Goal: Task Accomplishment & Management: Use online tool/utility

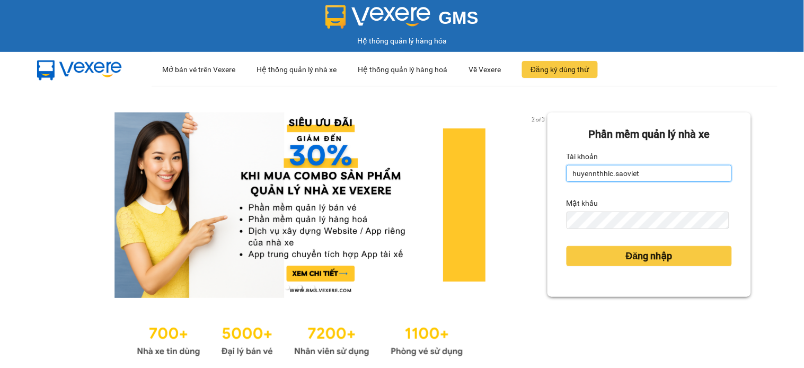
click at [652, 179] on input "huyennthhlc.saoviet" at bounding box center [648, 173] width 165 height 17
type input "giangmth_hhlc.saoviet"
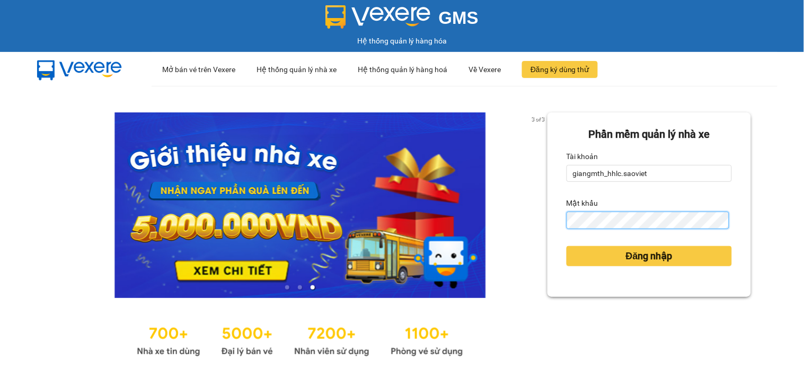
click at [566, 246] on button "Đăng nhập" at bounding box center [648, 256] width 165 height 20
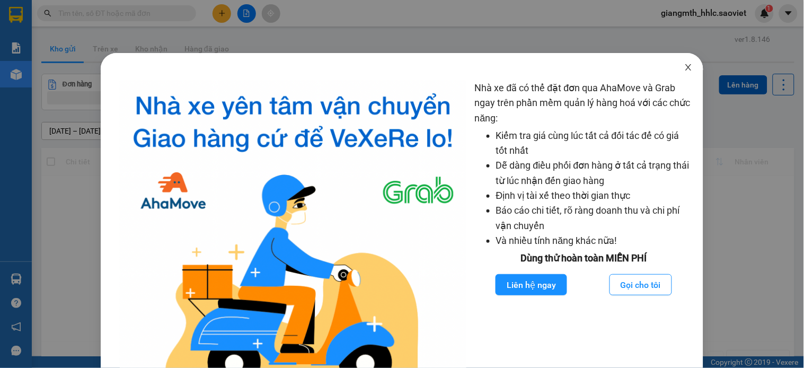
click at [684, 65] on icon "close" at bounding box center [688, 67] width 8 height 8
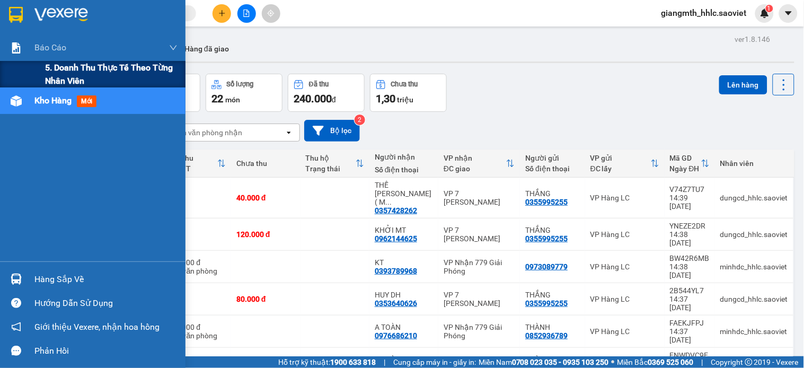
click at [61, 66] on span "5. Doanh thu thực tế theo từng nhân viên" at bounding box center [111, 74] width 132 height 26
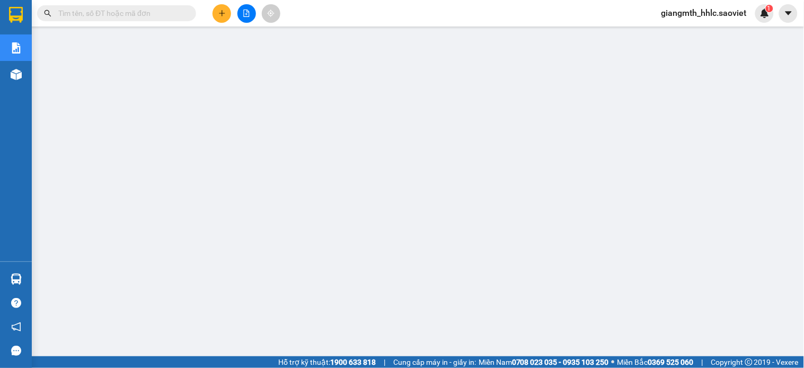
click at [682, 19] on span "giangmth_hhlc.saoviet" at bounding box center [704, 12] width 102 height 13
click at [693, 28] on span "Đăng xuất" at bounding box center [709, 33] width 80 height 12
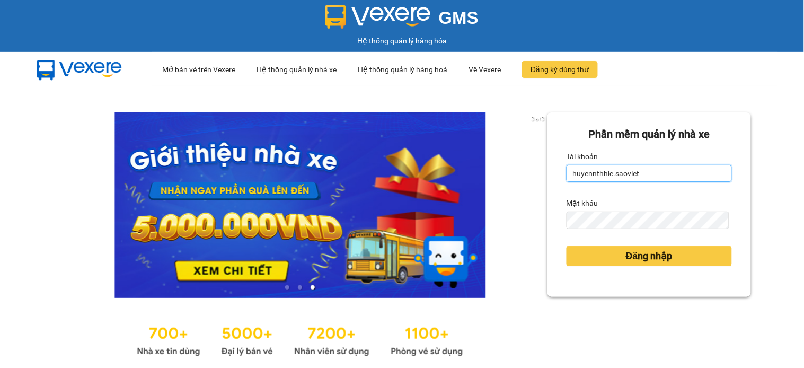
click at [637, 170] on input "huyennthhlc.saoviet" at bounding box center [648, 173] width 165 height 17
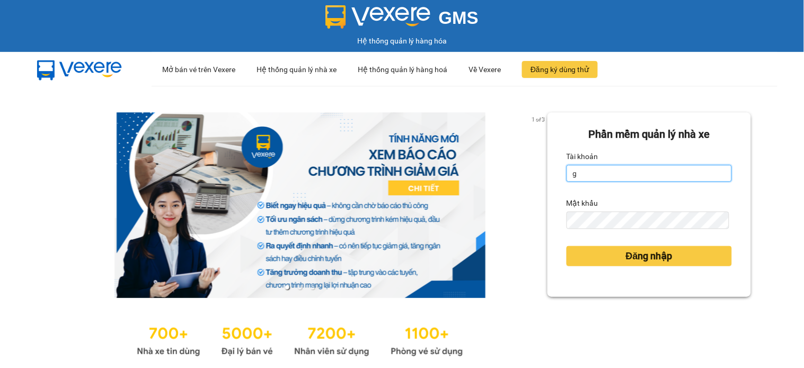
type input "giangmth_hhlc.saoviet"
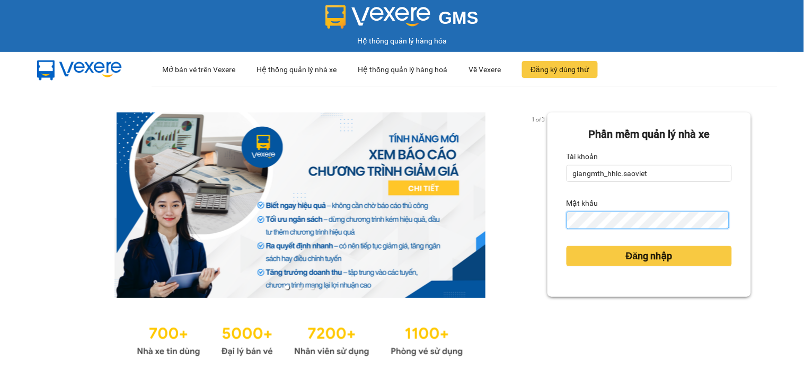
click at [566, 246] on button "Đăng nhập" at bounding box center [648, 256] width 165 height 20
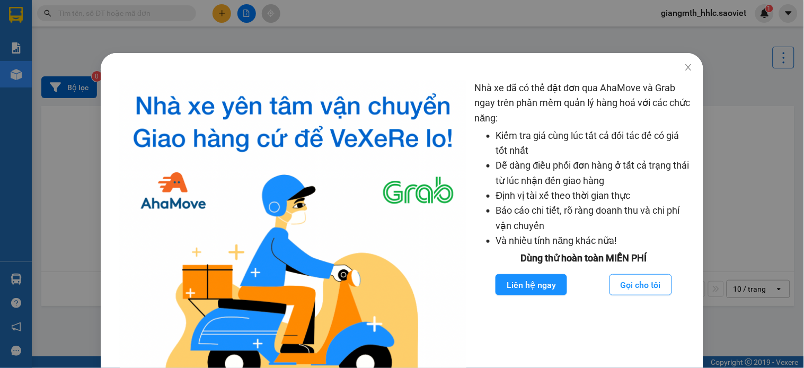
click at [240, 17] on div "Nhà xe đã có thể đặt đơn qua AhaMove và Grab ngay trên phần mềm quản lý hàng ho…" at bounding box center [402, 184] width 804 height 368
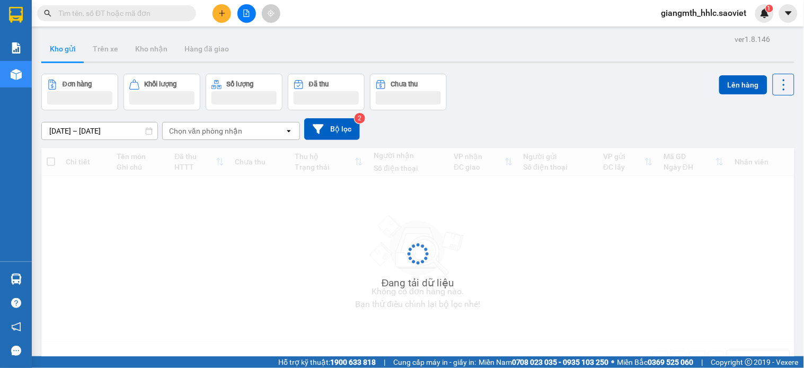
click at [220, 14] on body "Kết quả tìm kiếm ( 0 ) Bộ lọc No Data giangmth_hhlc.saoviet 1 Báo cáo 5. Doanh …" at bounding box center [402, 184] width 804 height 368
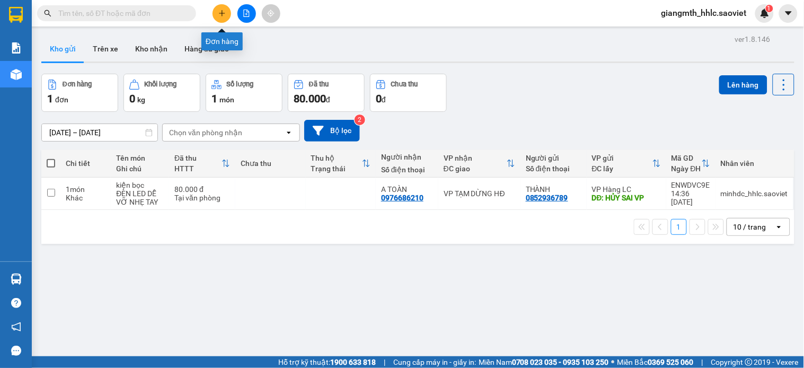
click at [220, 14] on icon "plus" at bounding box center [221, 13] width 7 height 7
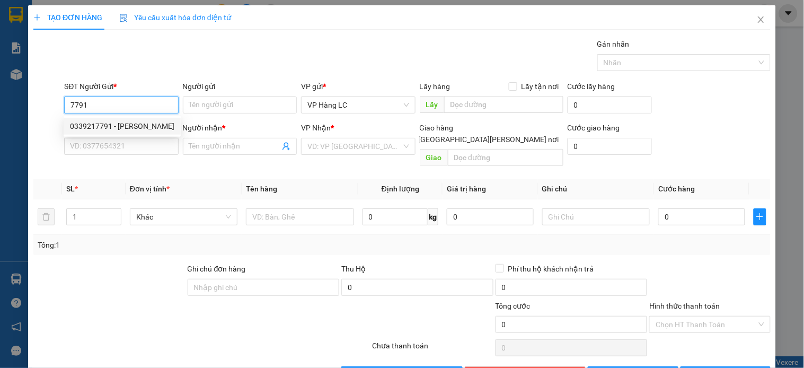
click at [118, 130] on div "0339217791 - Phương Duy" at bounding box center [122, 126] width 104 height 12
type input "0339217791"
type input "Phương Duy"
type input "0339217791"
type input "Phương Duy"
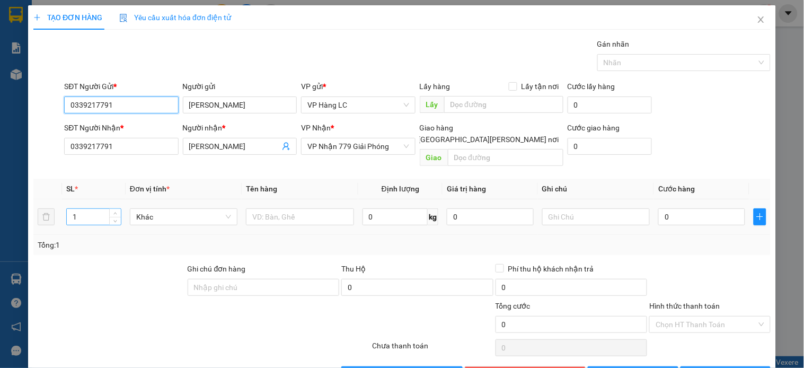
type input "0339217791"
click at [100, 209] on input "1" at bounding box center [94, 217] width 54 height 16
type input "15"
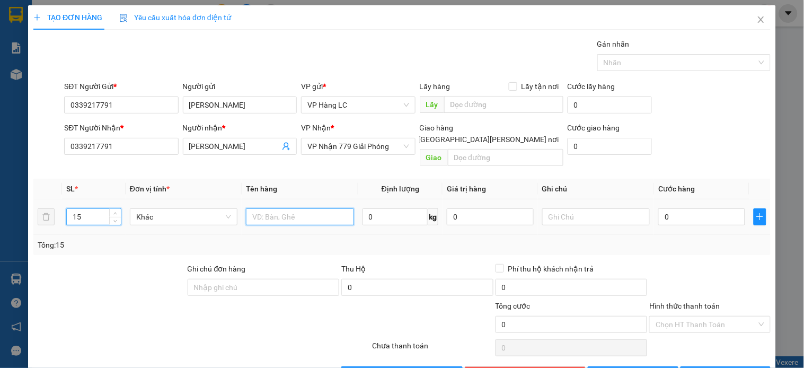
click at [299, 208] on input "text" at bounding box center [300, 216] width 108 height 17
type input "tải hạt dẻ"
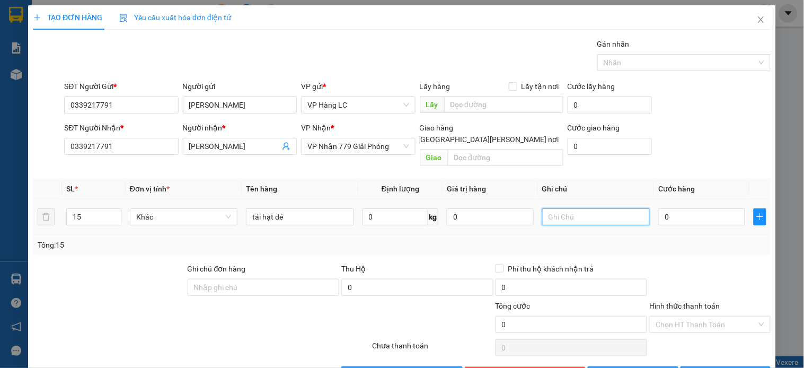
click at [595, 208] on input "text" at bounding box center [596, 216] width 108 height 17
type input "TRÊN XE 53"
click at [703, 206] on div "0" at bounding box center [701, 216] width 87 height 21
click at [706, 208] on input "0" at bounding box center [701, 216] width 87 height 17
type input "9"
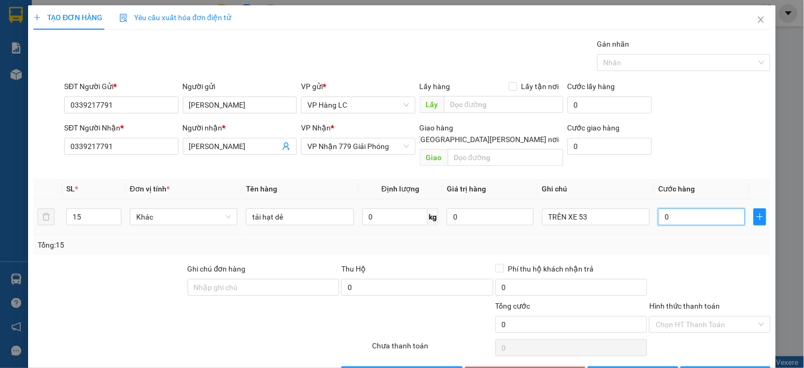
type input "9"
type input "90"
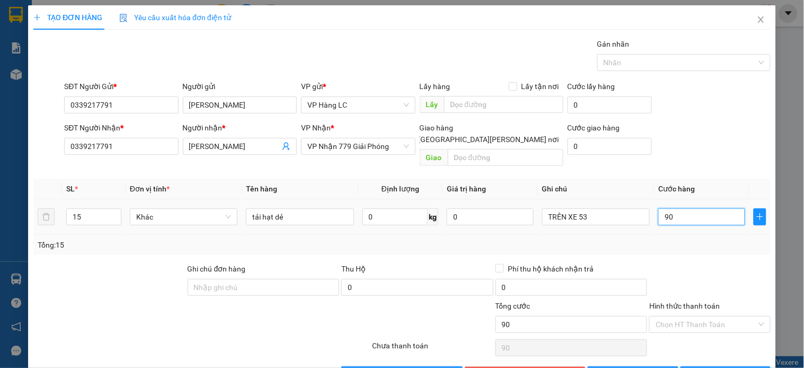
type input "900"
type input "900.000"
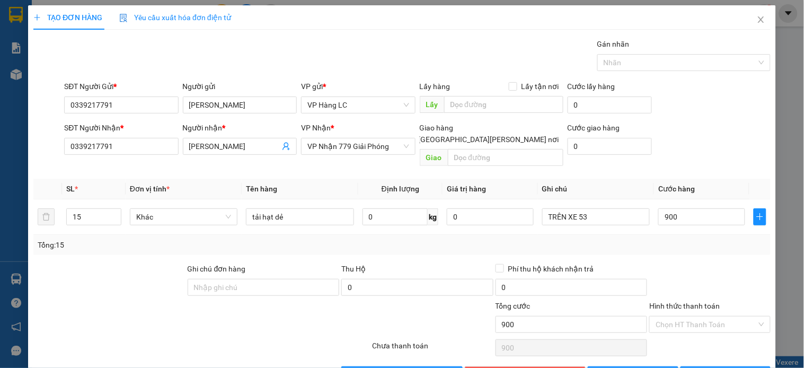
type input "900.000"
click at [713, 239] on div "Tổng: 15" at bounding box center [401, 245] width 737 height 20
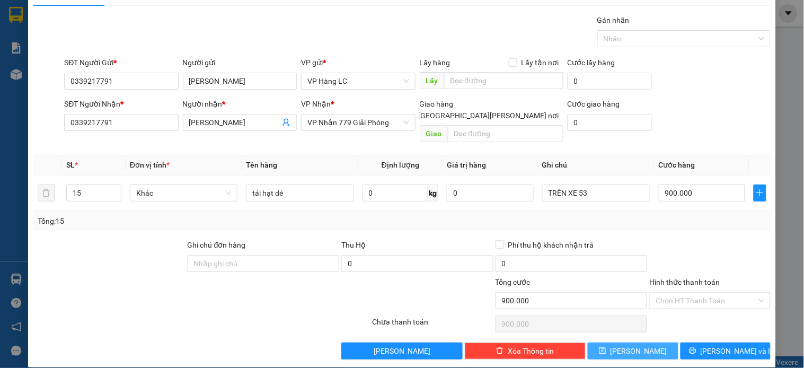
click at [623, 344] on button "Lưu" at bounding box center [633, 350] width 90 height 17
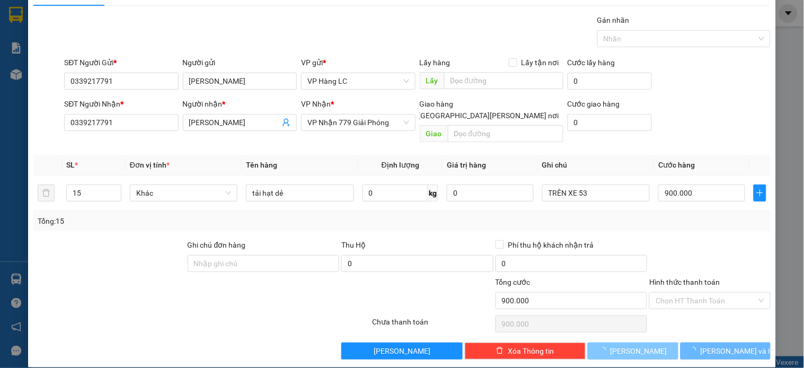
type input "1"
type input "0"
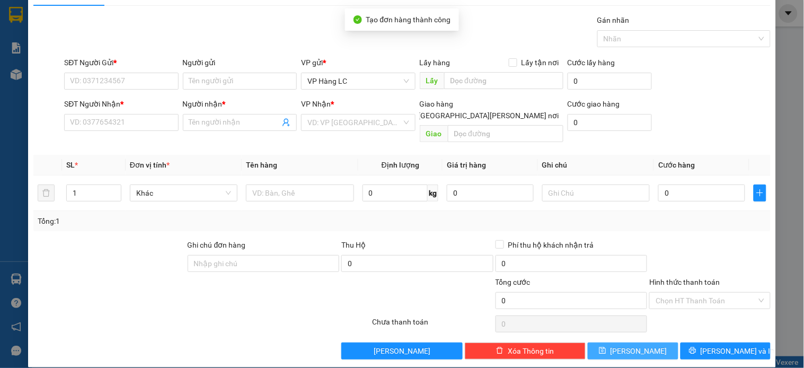
scroll to position [0, 0]
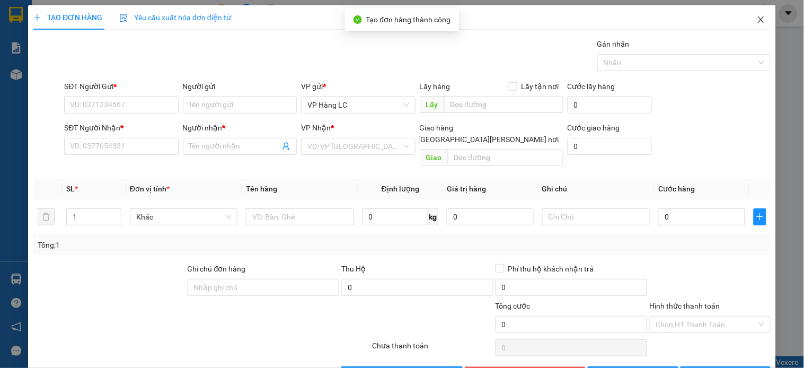
click at [758, 20] on icon "close" at bounding box center [761, 19] width 6 height 6
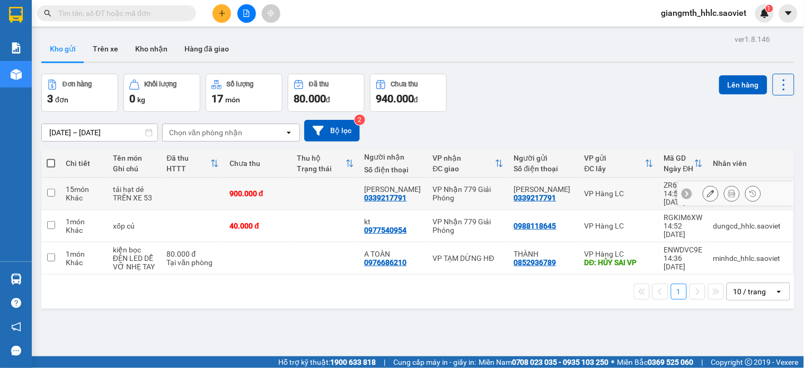
click at [302, 196] on td at bounding box center [324, 194] width 67 height 32
checkbox input "true"
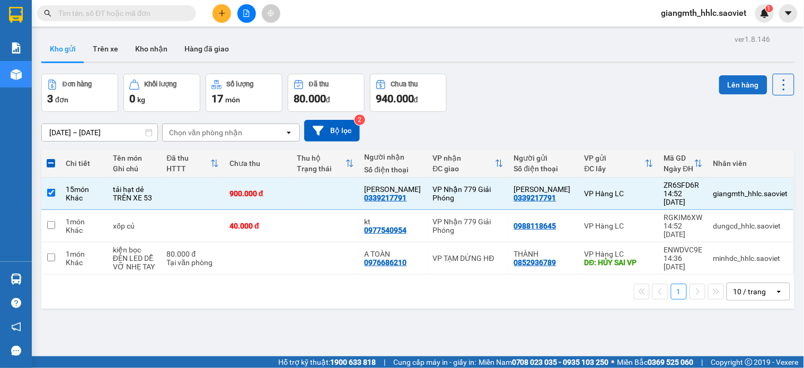
click at [736, 83] on button "Lên hàng" at bounding box center [743, 84] width 48 height 19
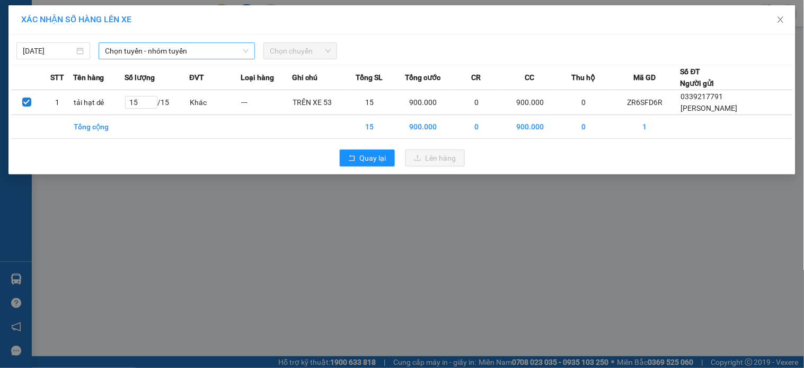
click at [116, 55] on span "Chọn tuyến - nhóm tuyến" at bounding box center [177, 51] width 144 height 16
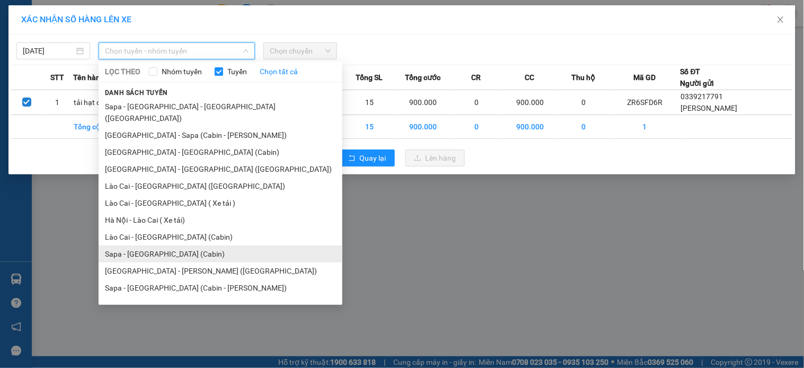
click at [154, 245] on li "Sapa - Hà Nội (Cabin)" at bounding box center [221, 253] width 244 height 17
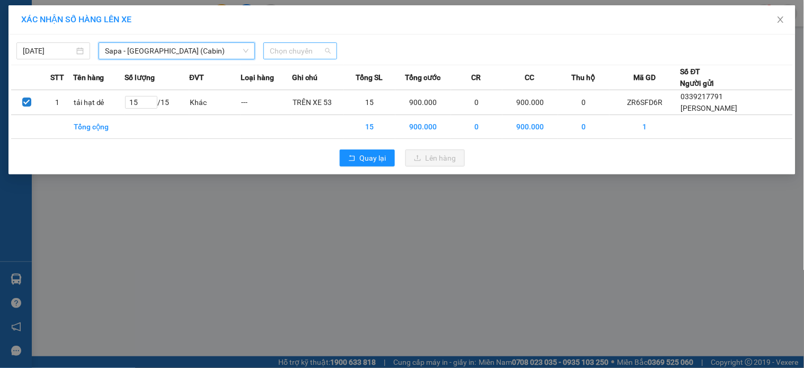
click at [309, 53] on span "Chọn chuyến" at bounding box center [300, 51] width 61 height 16
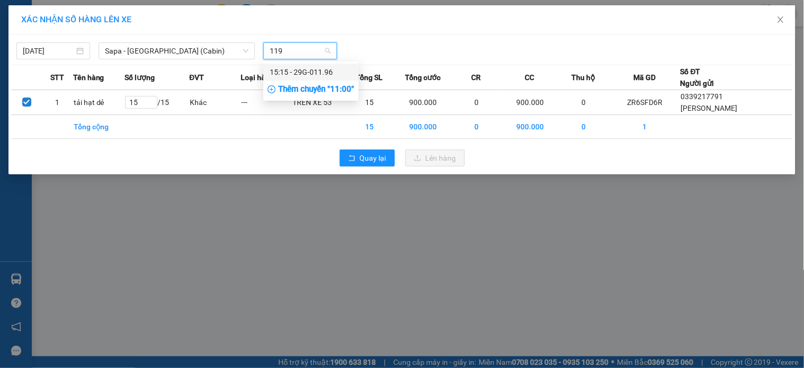
type input "1196"
click at [297, 70] on div "15:15 - 29G-011.96" at bounding box center [311, 72] width 83 height 12
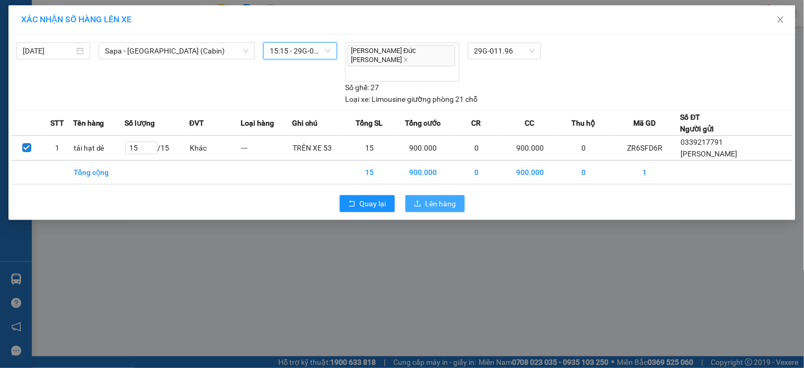
click at [430, 198] on span "Lên hàng" at bounding box center [441, 204] width 31 height 12
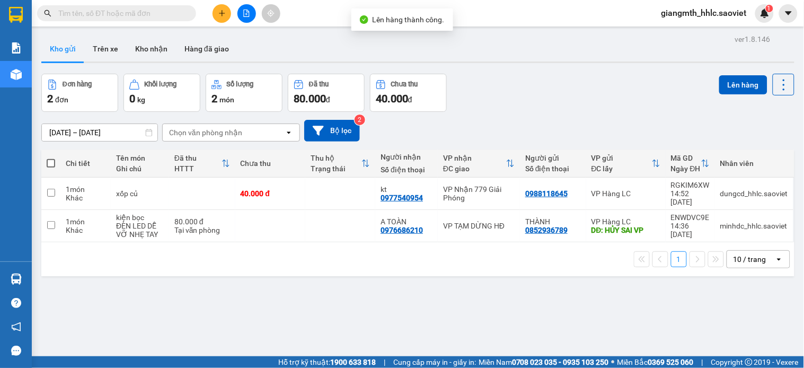
click at [148, 15] on input "text" at bounding box center [120, 13] width 125 height 12
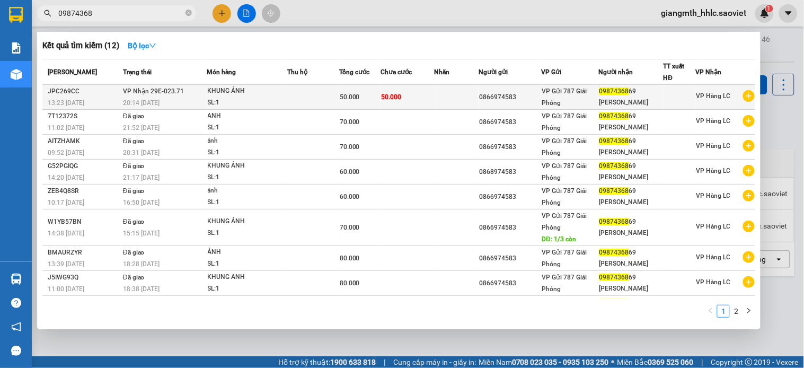
type input "09874368"
click at [329, 94] on td at bounding box center [313, 97] width 51 height 25
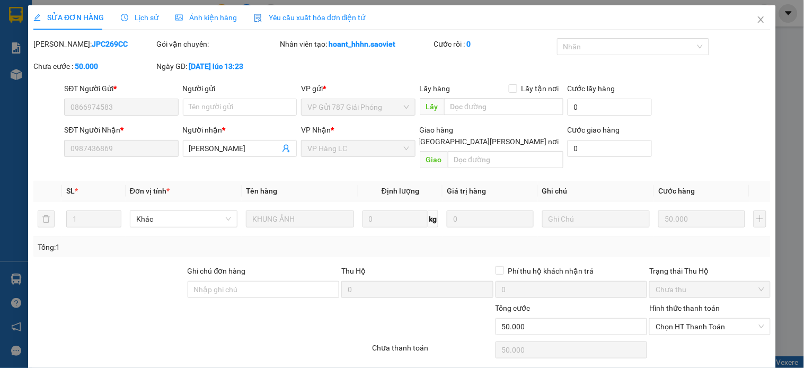
type input "0866974583"
type input "0987436869"
type input "VAN HA"
type input "0"
type input "50.000"
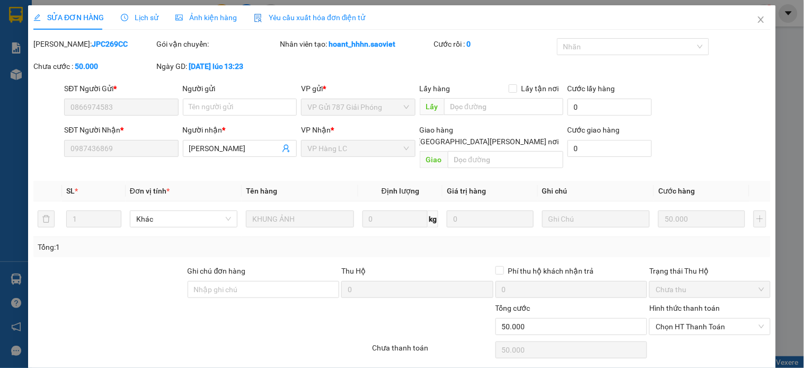
scroll to position [26, 0]
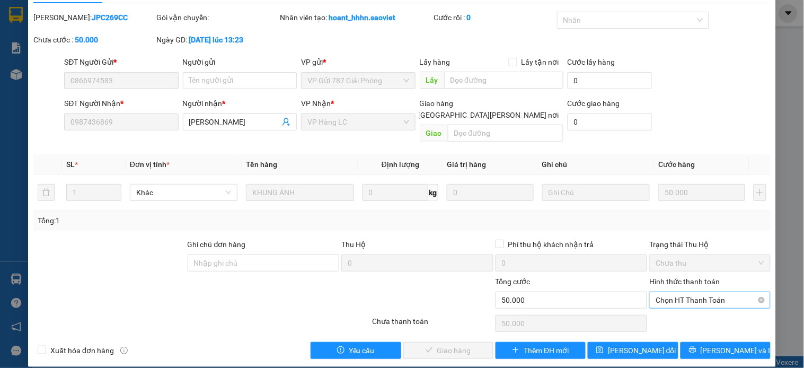
click at [685, 292] on span "Chọn HT Thanh Toán" at bounding box center [710, 300] width 108 height 16
click at [675, 309] on div "Tại văn phòng" at bounding box center [702, 310] width 107 height 12
type input "0"
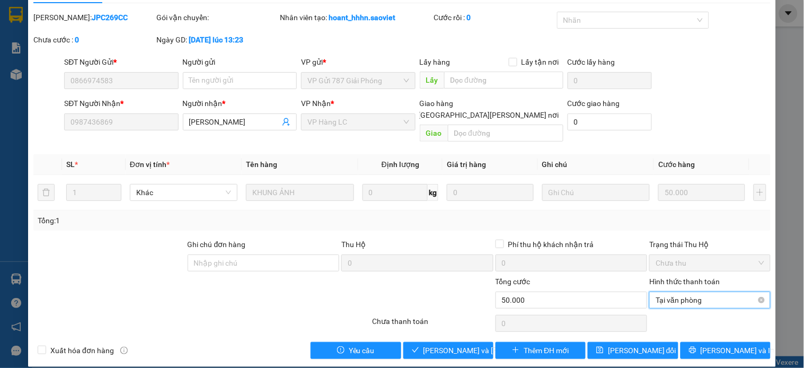
click at [705, 292] on span "Tại văn phòng" at bounding box center [710, 300] width 108 height 16
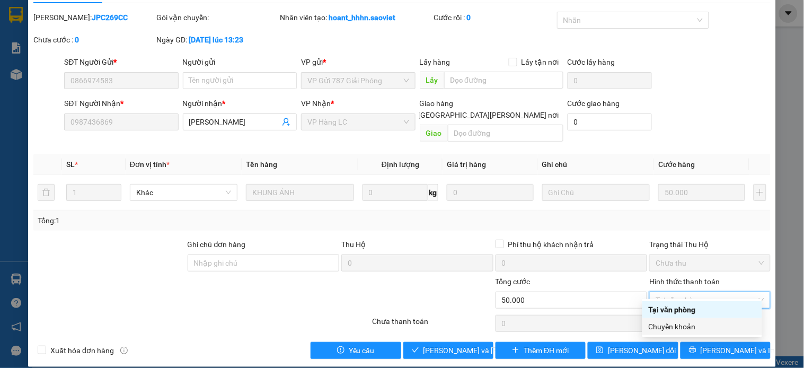
click at [686, 327] on div "Chuyển khoản" at bounding box center [702, 327] width 107 height 12
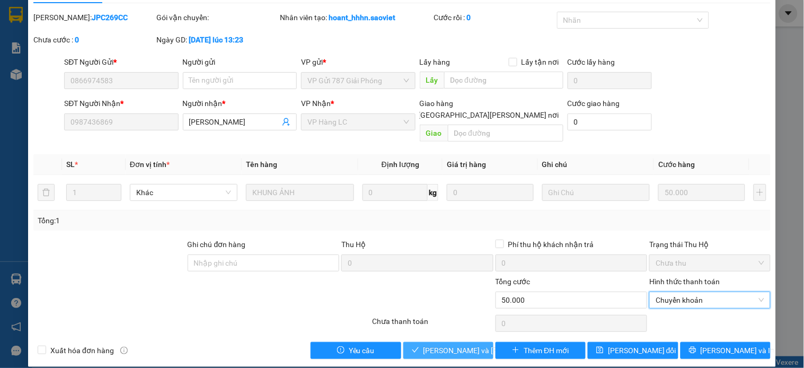
click at [451, 344] on span "Lưu và Giao hàng" at bounding box center [494, 350] width 143 height 12
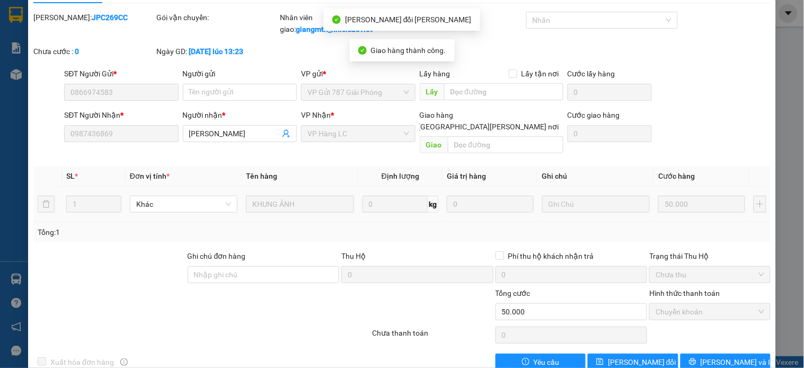
scroll to position [0, 0]
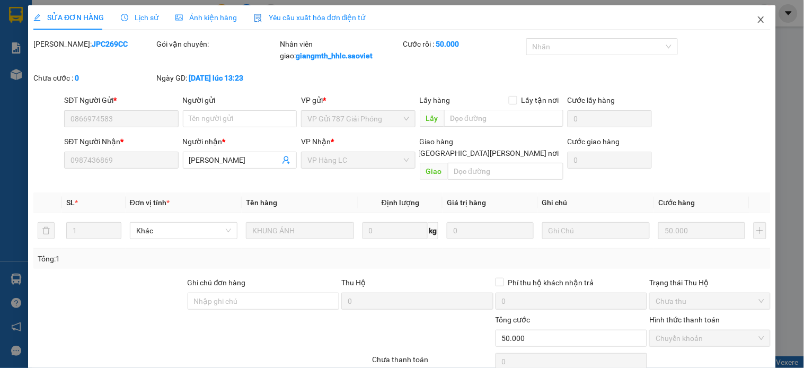
click at [757, 19] on icon "close" at bounding box center [761, 19] width 8 height 8
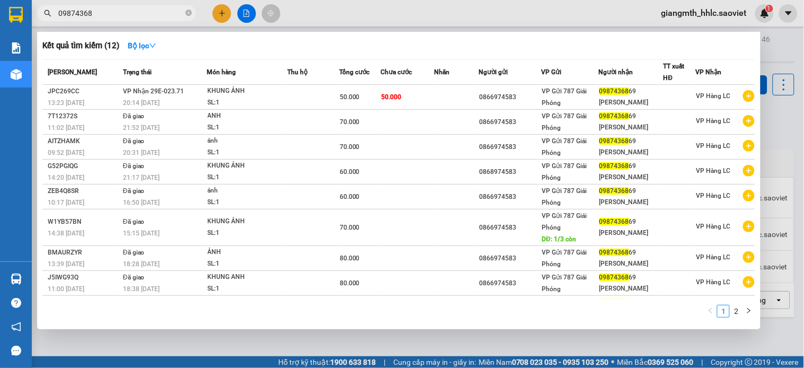
click at [114, 16] on input "09874368" at bounding box center [120, 13] width 125 height 12
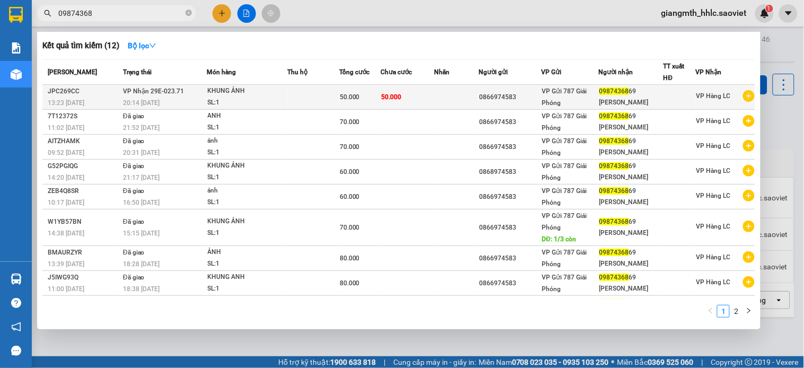
click at [274, 94] on div "KHUNG ẢNH" at bounding box center [247, 91] width 79 height 12
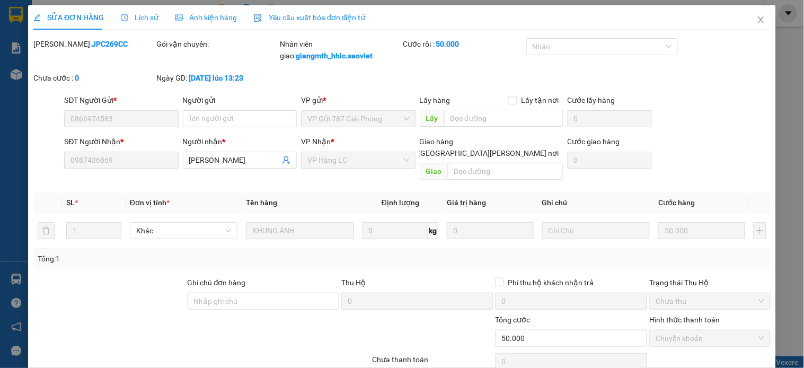
type input "0866974583"
type input "0987436869"
type input "VAN HA"
type input "0"
type input "50.000"
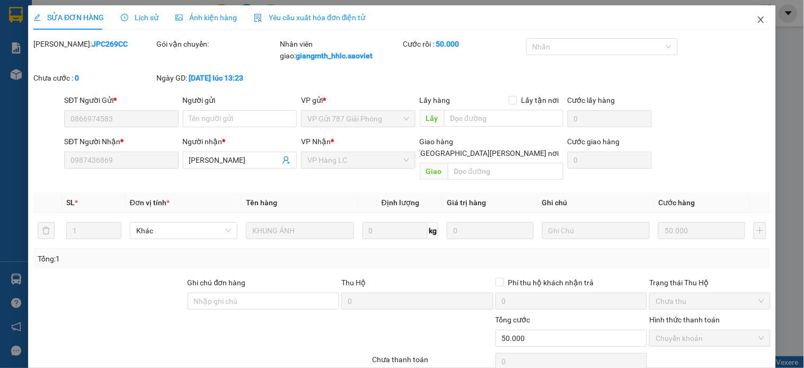
click at [757, 20] on icon "close" at bounding box center [761, 19] width 8 height 8
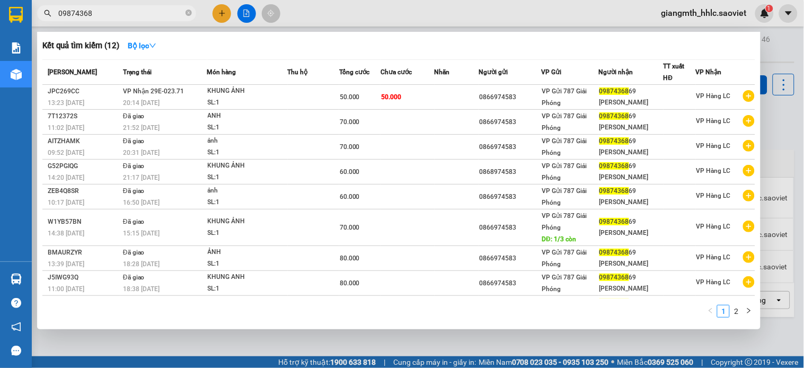
click at [102, 12] on input "09874368" at bounding box center [120, 13] width 125 height 12
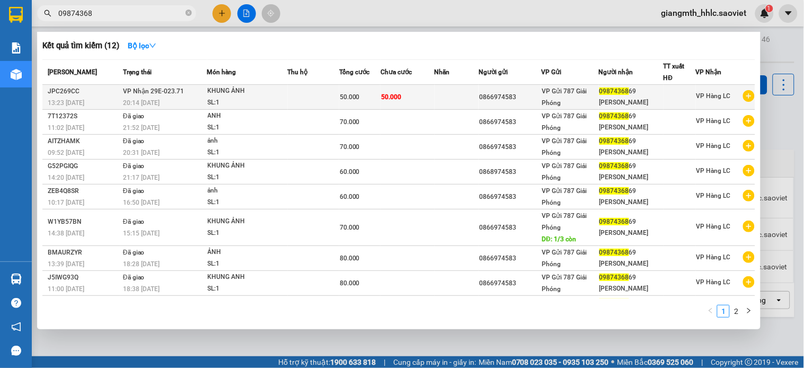
click at [408, 98] on td "50.000" at bounding box center [407, 97] width 54 height 25
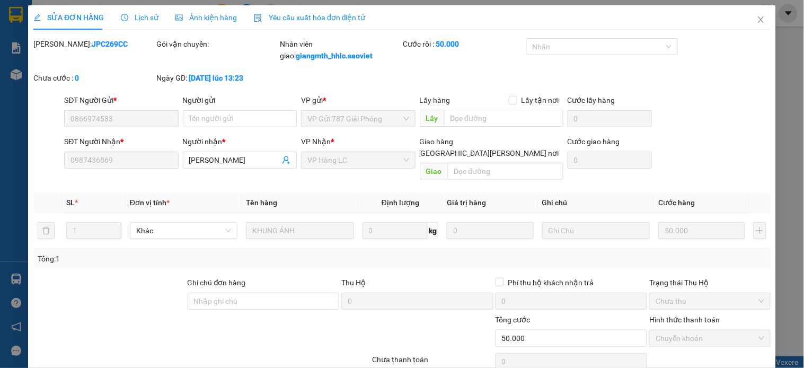
type input "0866974583"
type input "0987436869"
type input "VAN HA"
type input "0"
type input "50.000"
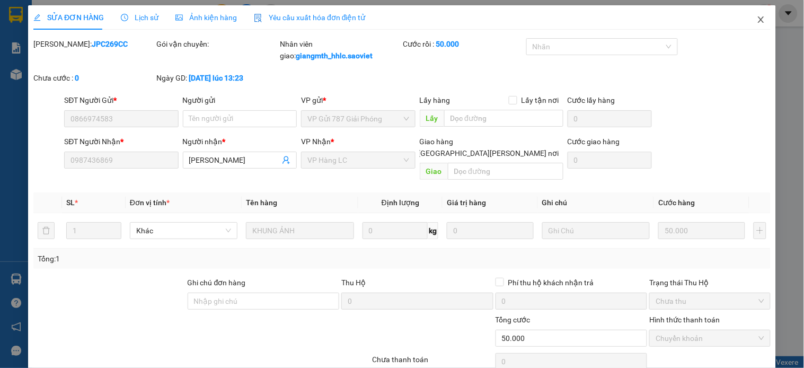
click at [758, 21] on icon "close" at bounding box center [761, 19] width 6 height 6
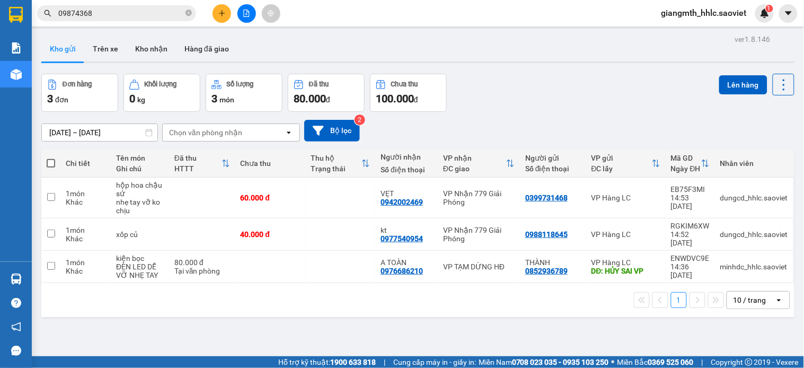
click at [172, 14] on input "09874368" at bounding box center [120, 13] width 125 height 12
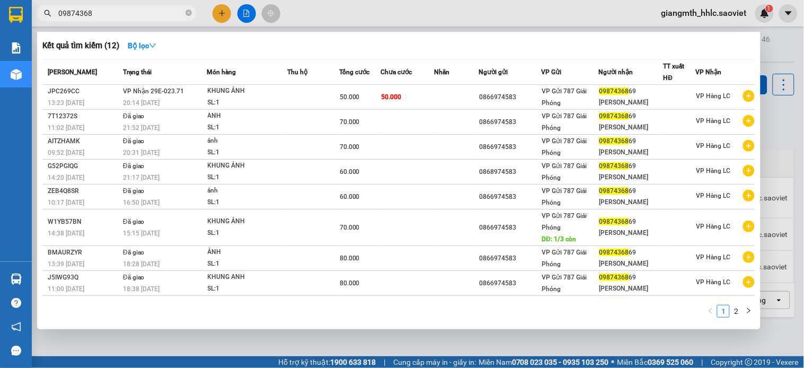
click at [172, 14] on input "09874368" at bounding box center [120, 13] width 125 height 12
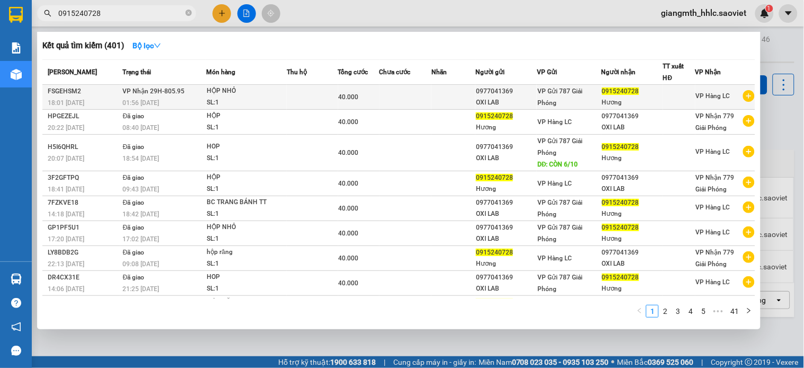
type input "0915240728"
click at [264, 99] on div "SL: 1" at bounding box center [246, 103] width 79 height 12
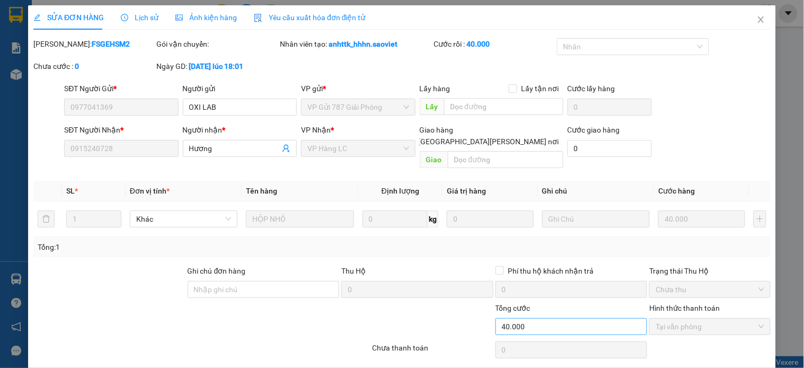
type input "0977041369"
type input "OXI LAB"
type input "0915240728"
type input "Hương"
type input "0"
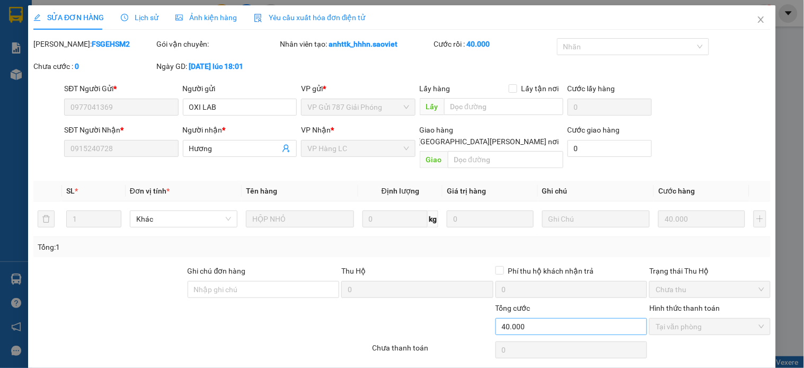
type input "40.000"
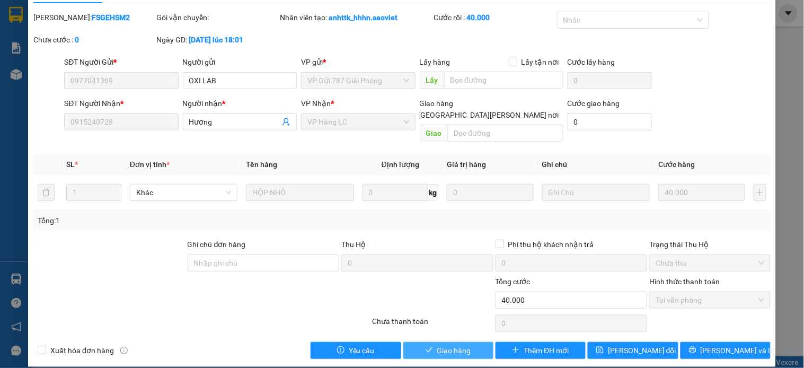
click at [451, 344] on span "Giao hàng" at bounding box center [454, 350] width 34 height 12
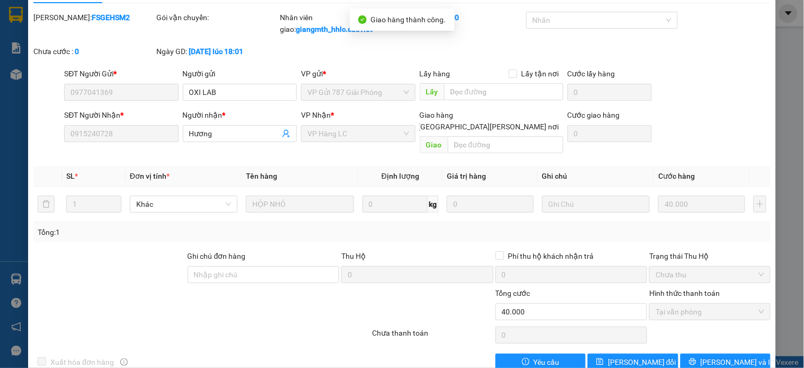
scroll to position [0, 0]
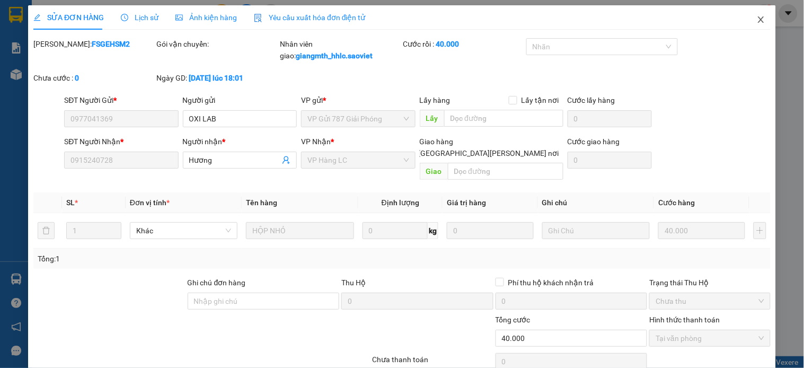
click at [757, 19] on icon "close" at bounding box center [761, 19] width 8 height 8
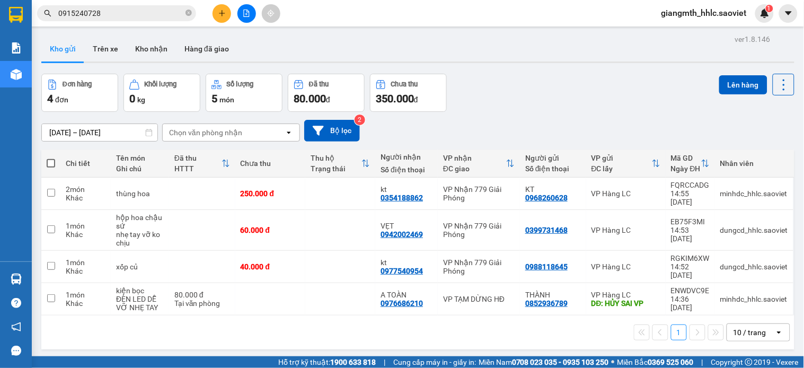
click at [710, 12] on span "giangmth_hhlc.saoviet" at bounding box center [704, 12] width 102 height 13
click at [692, 30] on span "Đăng xuất" at bounding box center [709, 33] width 80 height 12
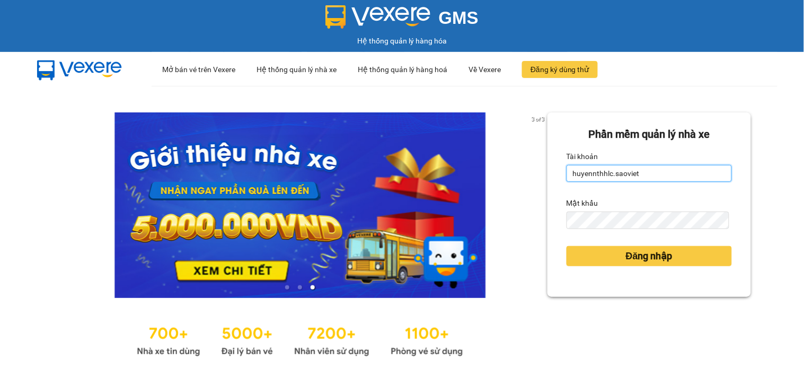
click at [640, 178] on input "huyennthhlc.saoviet" at bounding box center [648, 173] width 165 height 17
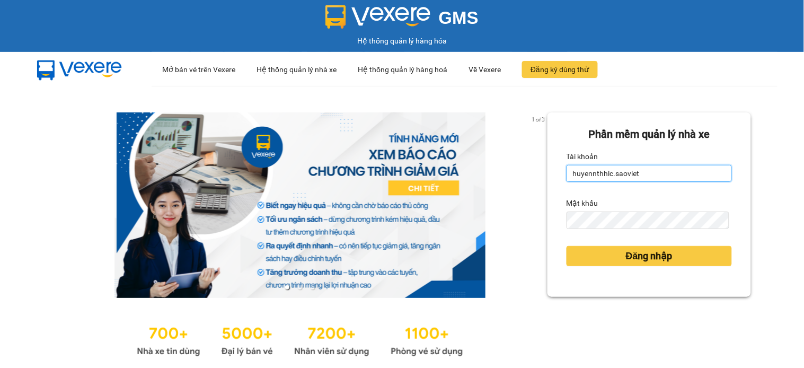
click at [640, 178] on input "huyennthhlc.saoviet" at bounding box center [648, 173] width 165 height 17
type input "yenptx_hhlc.saoviet"
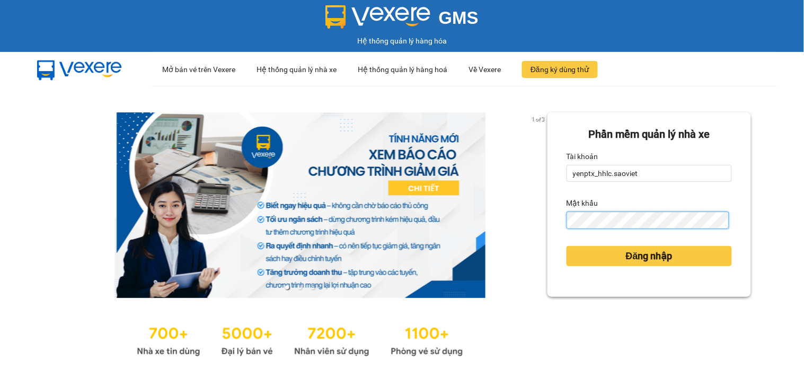
click at [566, 246] on button "Đăng nhập" at bounding box center [648, 256] width 165 height 20
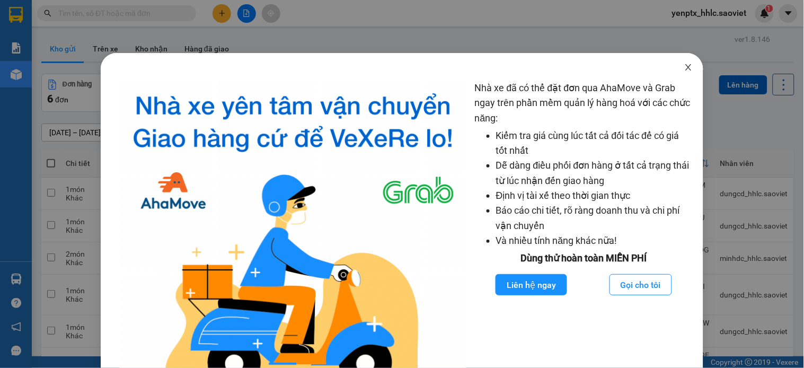
click at [685, 65] on span "Close" at bounding box center [689, 68] width 30 height 30
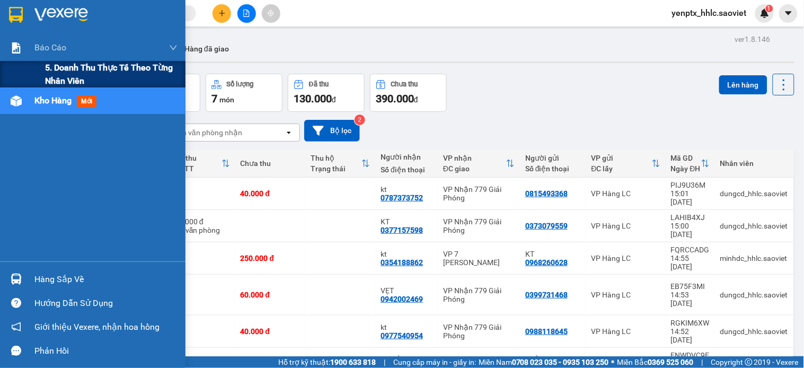
click at [129, 76] on span "5. Doanh thu thực tế theo từng nhân viên" at bounding box center [111, 74] width 132 height 26
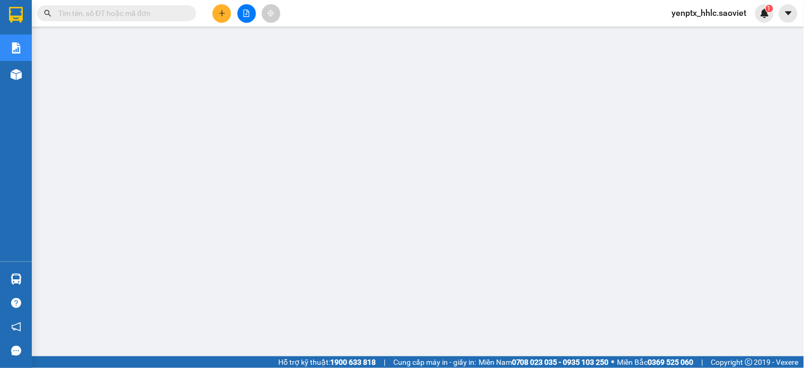
click at [82, 12] on input "text" at bounding box center [120, 13] width 125 height 12
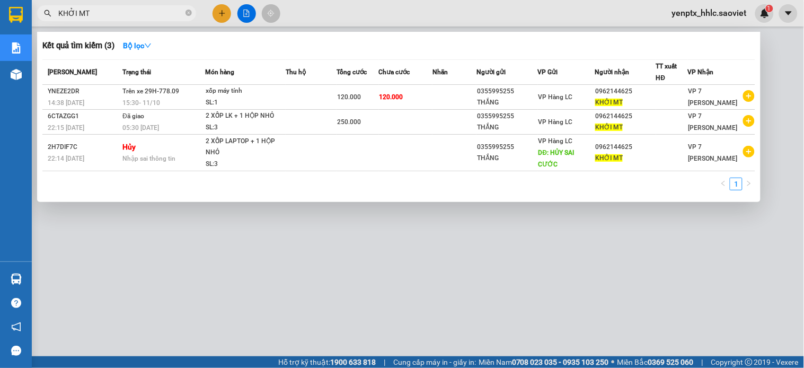
type input "KHỞI MT"
click at [224, 262] on div at bounding box center [402, 184] width 804 height 368
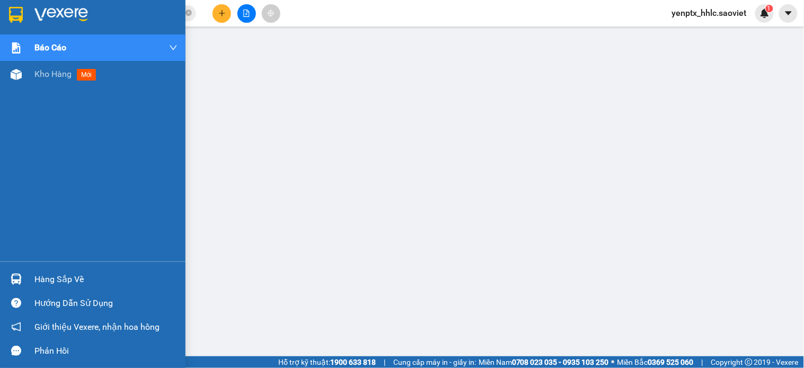
click at [82, 278] on div "Hàng sắp về" at bounding box center [105, 279] width 143 height 16
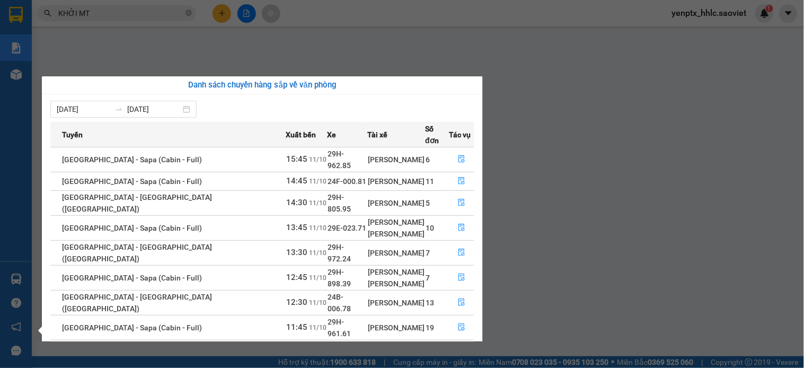
scroll to position [36, 0]
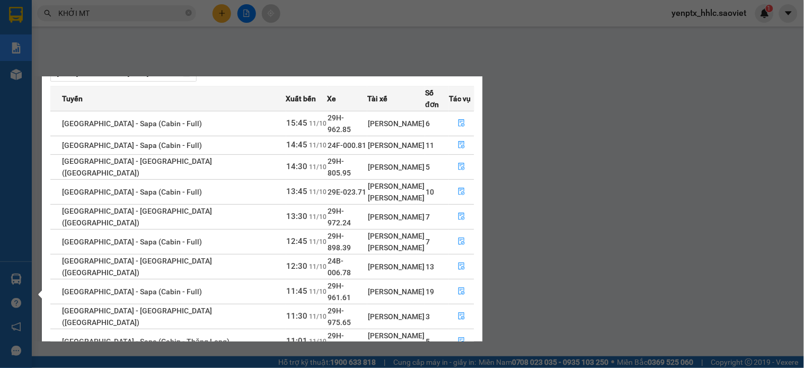
click at [456, 361] on link "2" at bounding box center [455, 367] width 12 height 12
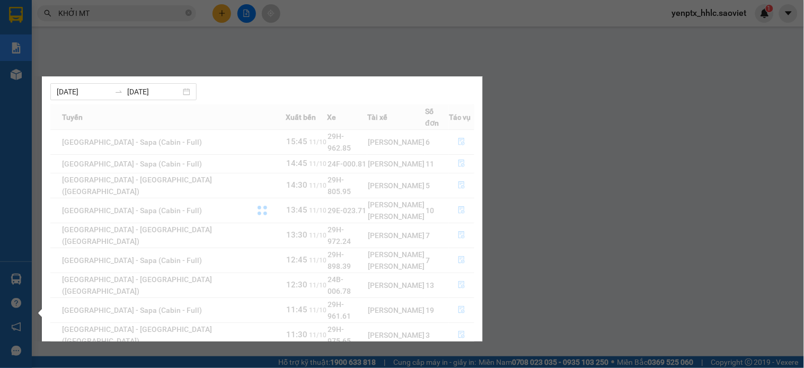
scroll to position [0, 0]
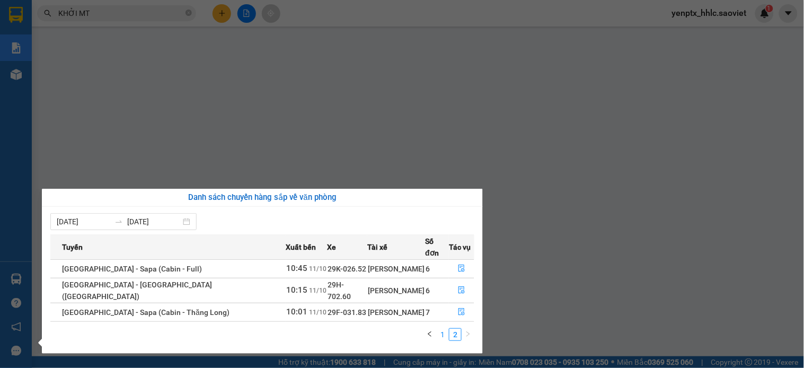
click at [444, 329] on link "1" at bounding box center [443, 335] width 12 height 12
